Goal: Find specific fact: Find contact information

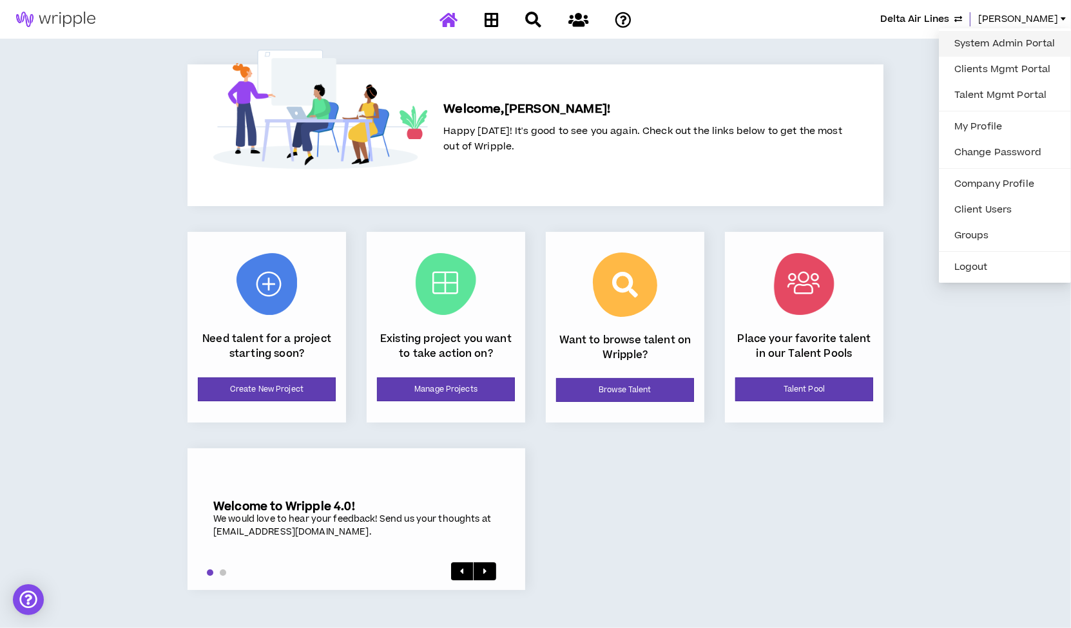
click at [1002, 37] on link "System Admin Portal" at bounding box center [1005, 43] width 117 height 19
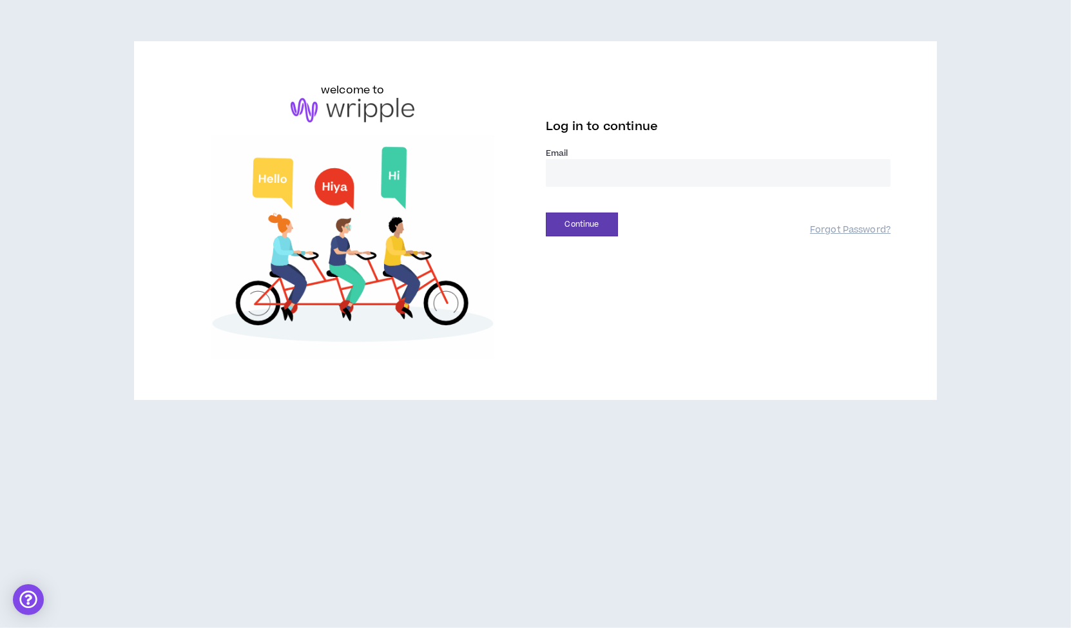
click at [591, 171] on input "email" at bounding box center [718, 173] width 345 height 28
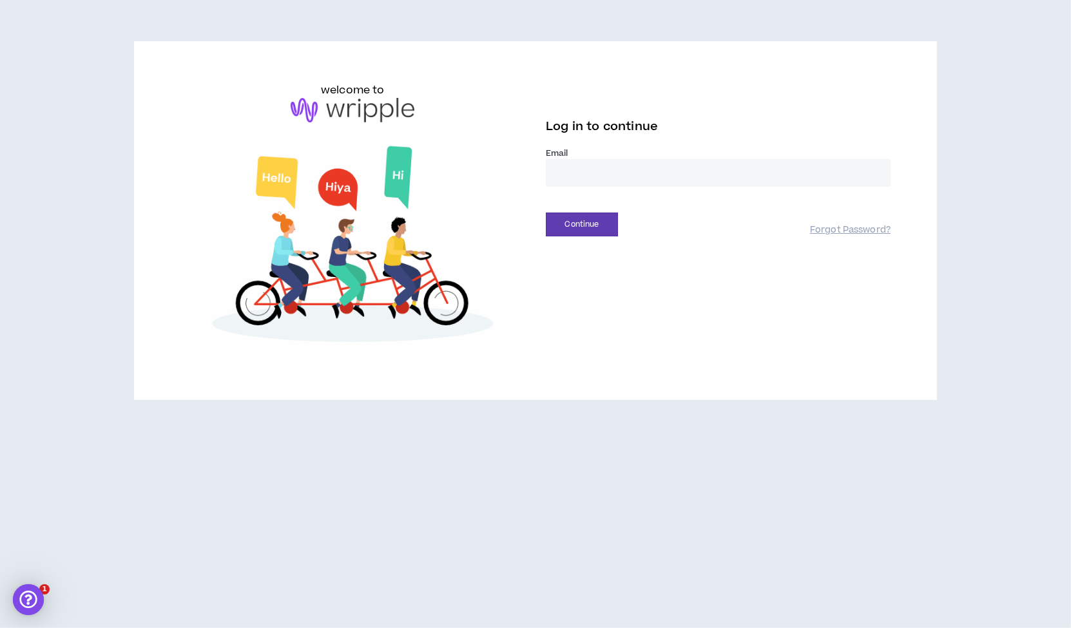
type input "**********"
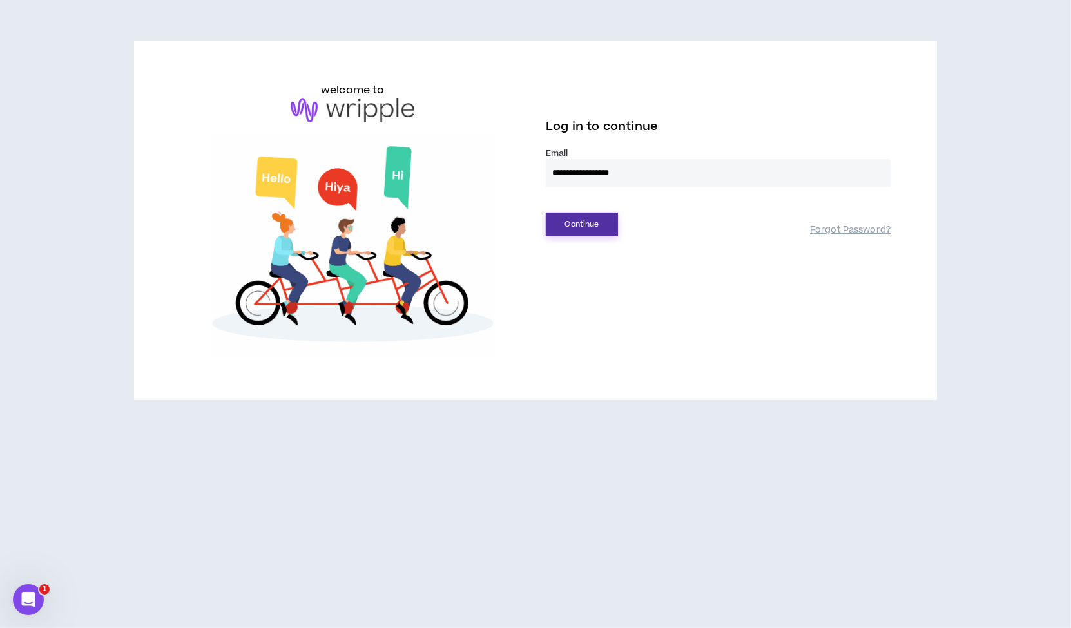
click at [576, 226] on button "Continue" at bounding box center [582, 225] width 72 height 24
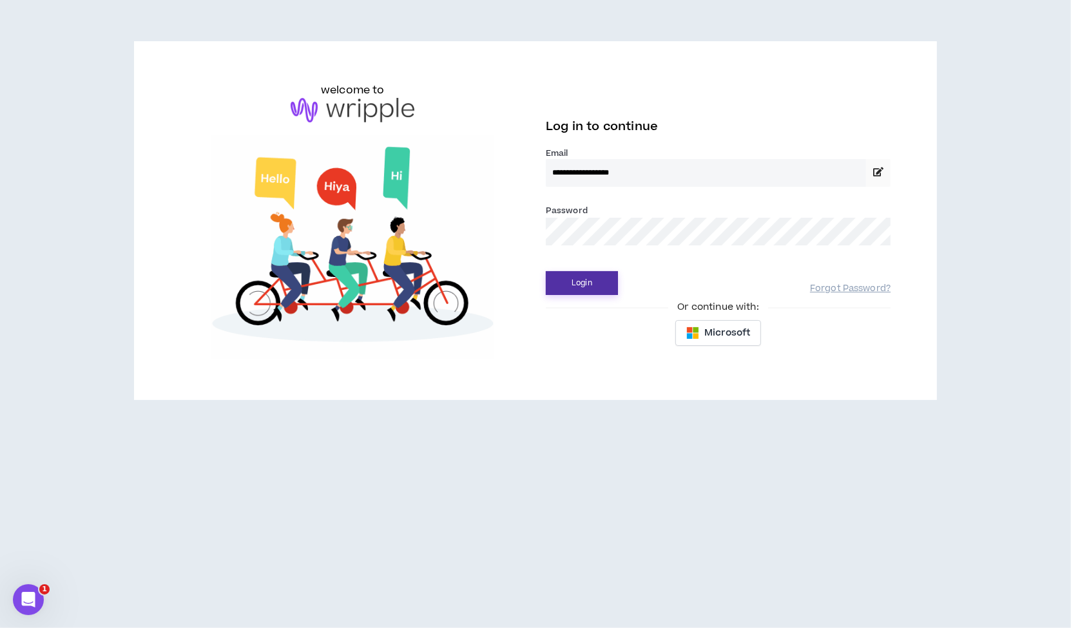
click at [574, 284] on button "Login" at bounding box center [582, 283] width 72 height 24
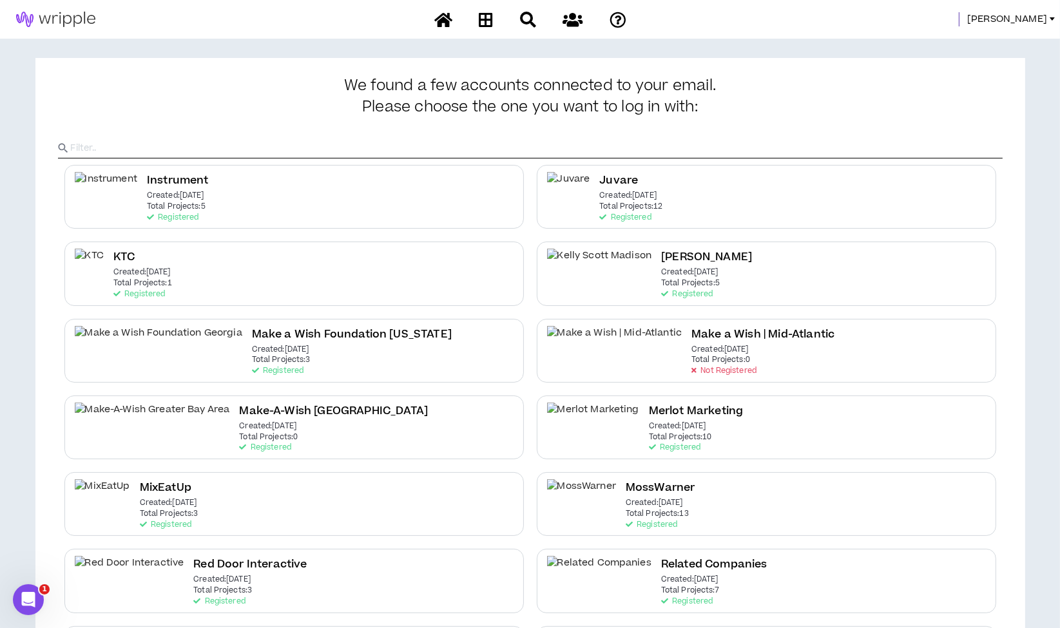
click at [1016, 22] on span "Morgan" at bounding box center [1007, 19] width 80 height 14
click at [1012, 46] on link "System Admin Portal" at bounding box center [994, 43] width 117 height 19
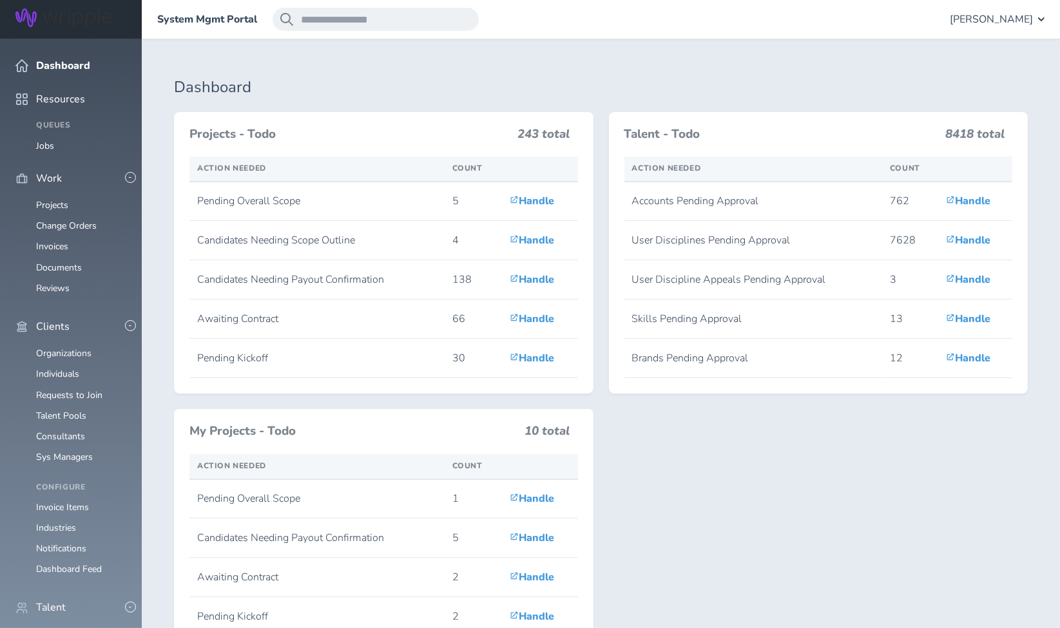
scroll to position [124, 0]
click at [54, 628] on link "Individuals" at bounding box center [57, 635] width 43 height 12
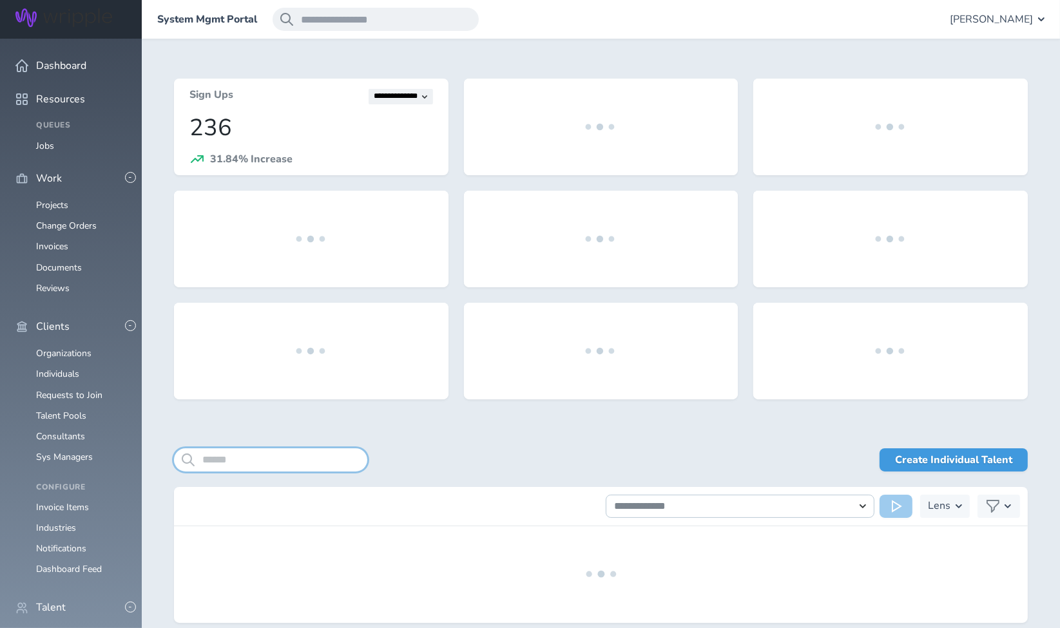
click at [300, 457] on input "search" at bounding box center [270, 459] width 193 height 23
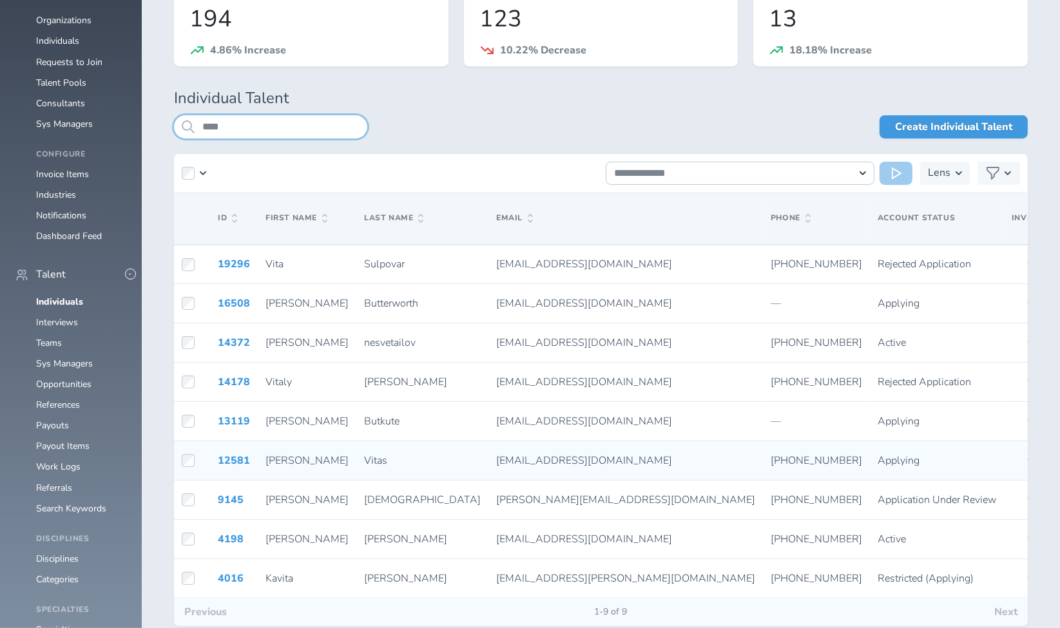
scroll to position [345, 0]
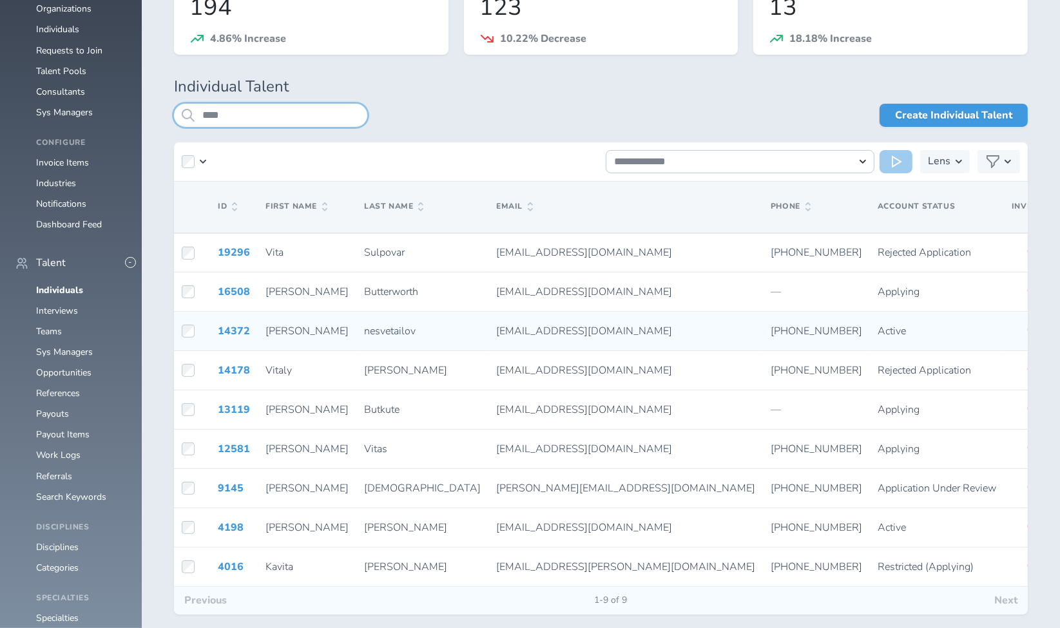
type input "****"
drag, startPoint x: 550, startPoint y: 331, endPoint x: 614, endPoint y: 334, distance: 63.9
click at [771, 334] on div "[PHONE_NUMBER]" at bounding box center [816, 331] width 91 height 12
copy span "6788865341"
click at [771, 334] on div "[PHONE_NUMBER]" at bounding box center [816, 331] width 91 height 12
